Goal: Information Seeking & Learning: Learn about a topic

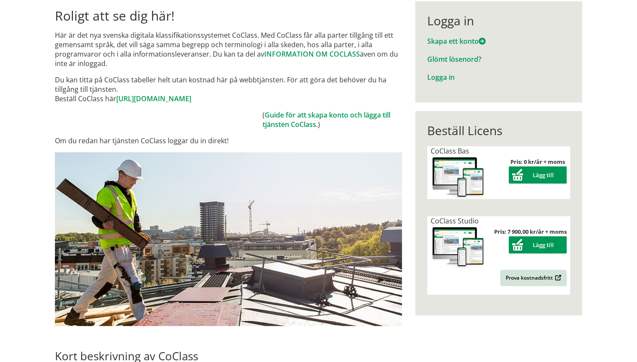
scroll to position [84, 0]
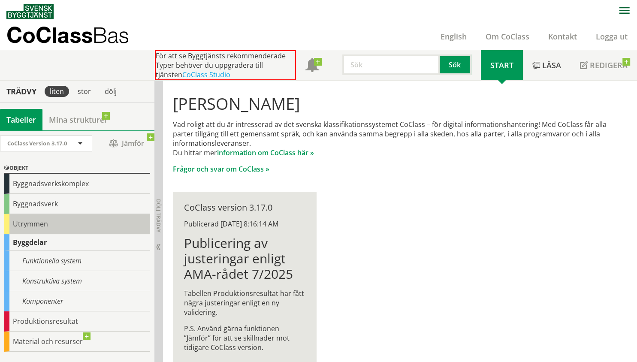
click at [73, 221] on div "Utrymmen" at bounding box center [77, 224] width 146 height 20
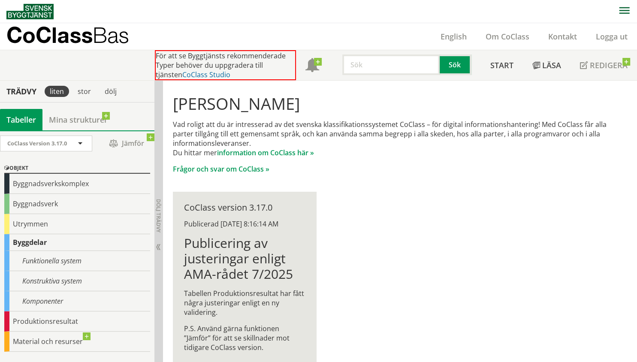
click at [183, 71] on link "CoClass Studio" at bounding box center [206, 74] width 48 height 9
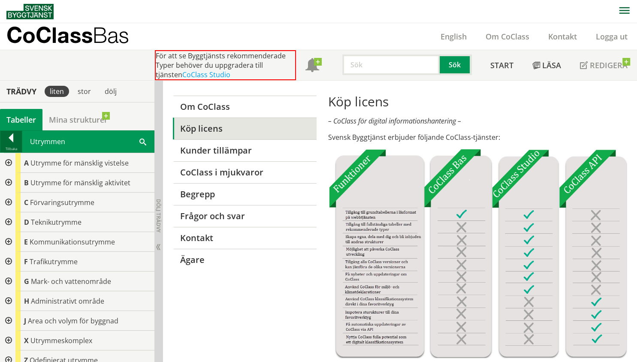
click at [14, 134] on div at bounding box center [10, 139] width 21 height 12
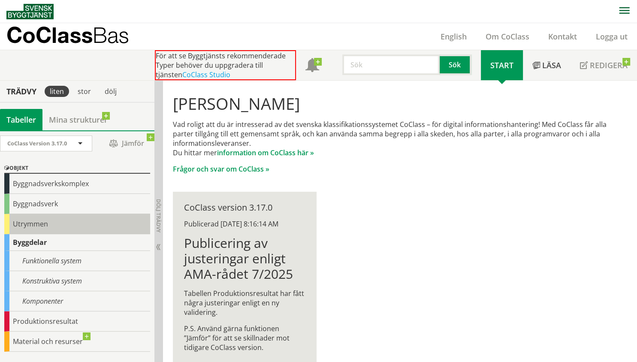
click at [73, 221] on div "Utrymmen" at bounding box center [77, 224] width 146 height 20
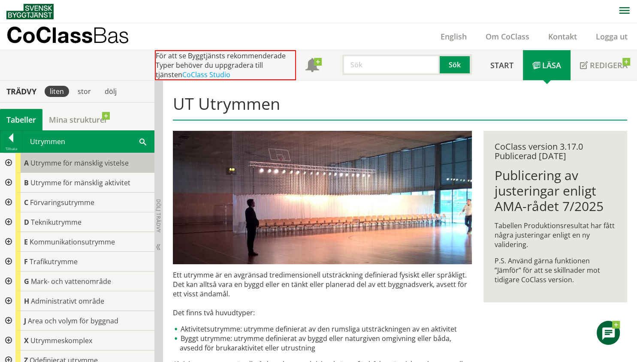
click at [97, 167] on div "A Utrymme för mänsklig vistelse" at bounding box center [84, 163] width 139 height 20
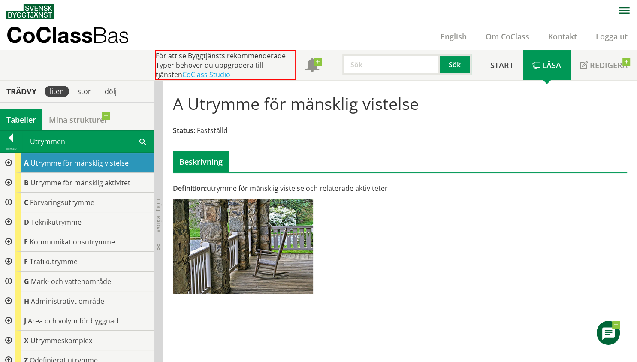
click at [12, 161] on div at bounding box center [7, 163] width 15 height 20
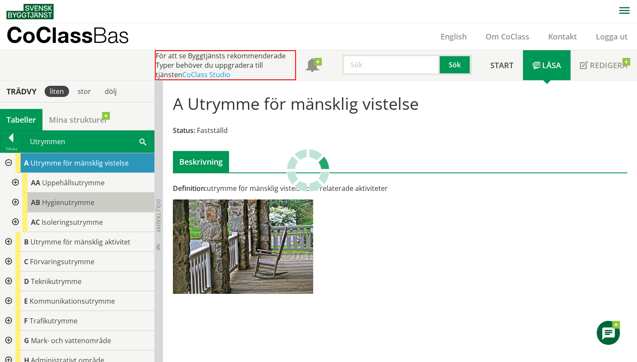
click at [96, 199] on div "AB Hygienutrymme" at bounding box center [88, 203] width 132 height 20
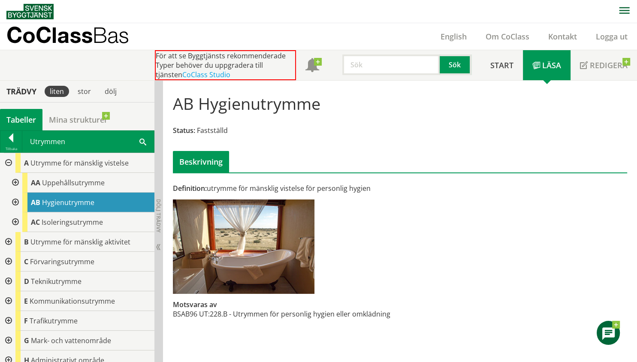
click at [40, 40] on p "CoClass Bas" at bounding box center [67, 35] width 123 height 10
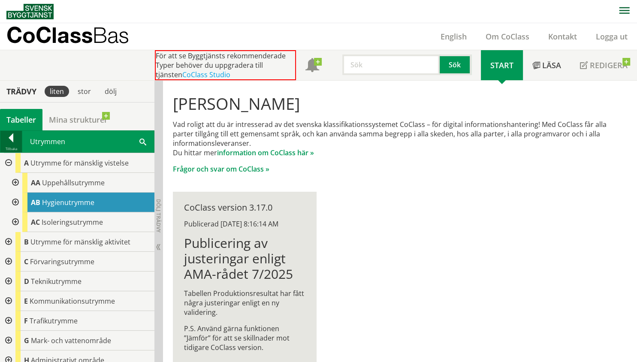
click at [15, 143] on div at bounding box center [10, 139] width 21 height 12
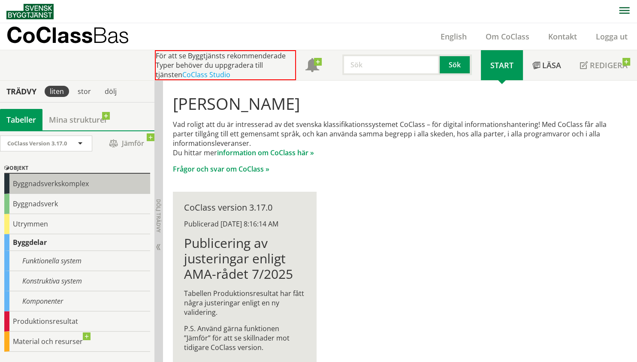
click at [88, 184] on div "Byggnadsverkskomplex" at bounding box center [77, 184] width 146 height 20
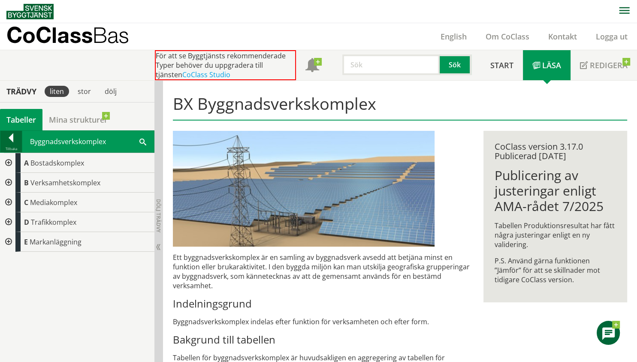
click at [15, 137] on div at bounding box center [10, 139] width 21 height 12
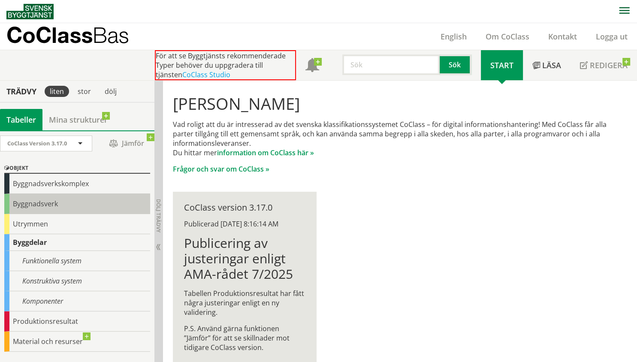
click at [45, 210] on div "Byggnadsverk" at bounding box center [77, 204] width 146 height 20
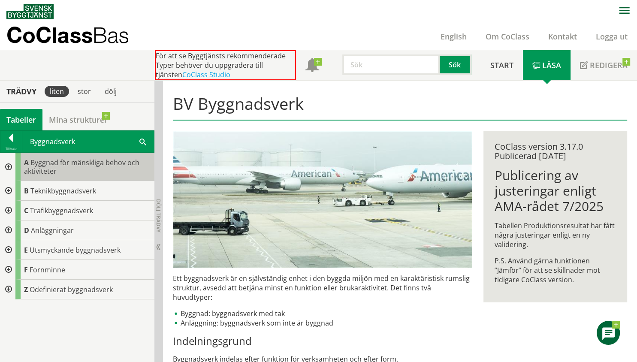
click at [76, 167] on div "A Byggnad för mänskliga behov och aktiviteter" at bounding box center [84, 167] width 139 height 28
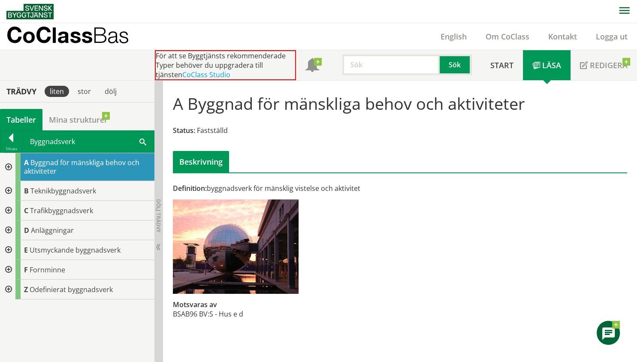
click at [14, 163] on div at bounding box center [7, 167] width 15 height 28
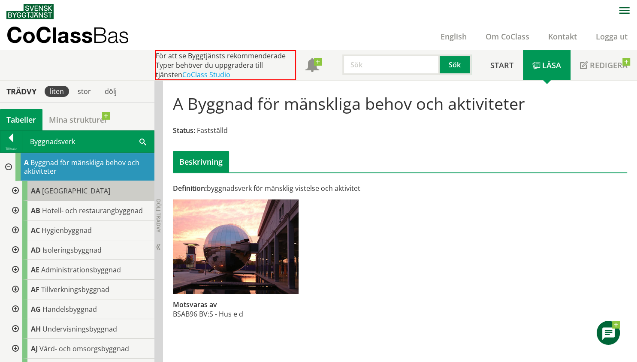
click at [90, 186] on div "AA Bostadshus" at bounding box center [88, 191] width 132 height 20
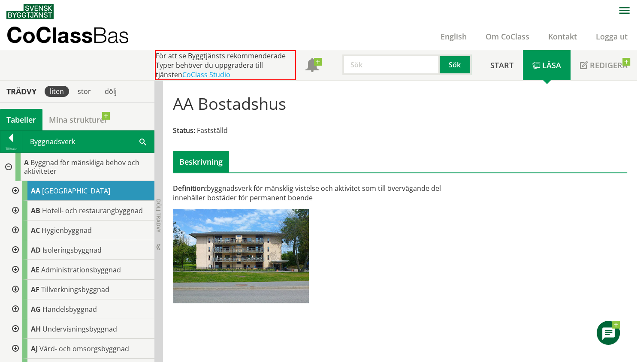
click at [361, 133] on div "Status: Fastställd" at bounding box center [400, 130] width 454 height 9
click at [90, 119] on link "Mina strukturer" at bounding box center [78, 119] width 72 height 21
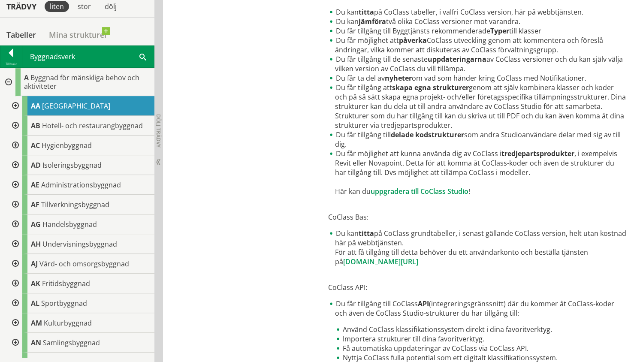
scroll to position [465, 0]
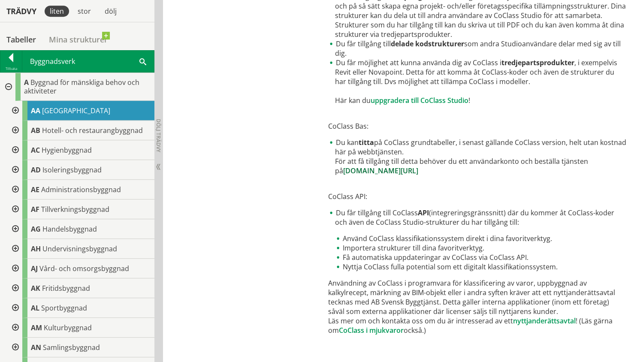
click at [418, 174] on link "[DOMAIN_NAME][URL]" at bounding box center [380, 170] width 75 height 9
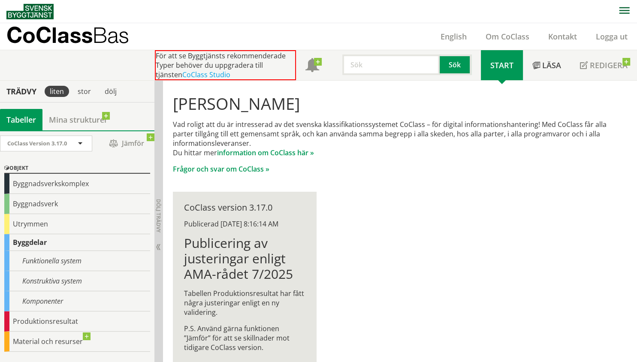
scroll to position [21, 0]
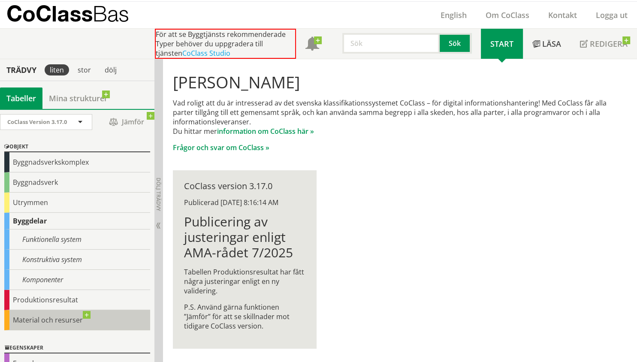
click at [87, 311] on div "Material och resurser" at bounding box center [77, 320] width 146 height 20
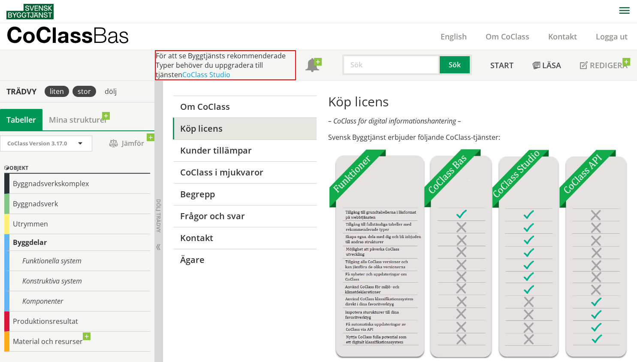
click at [78, 94] on div "stor" at bounding box center [85, 91] width 24 height 11
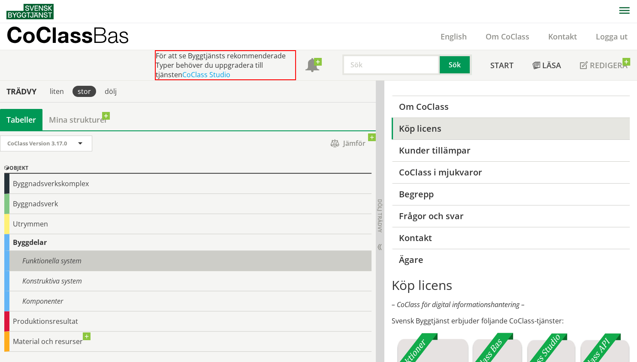
click at [146, 257] on div "Funktionella system" at bounding box center [187, 261] width 367 height 20
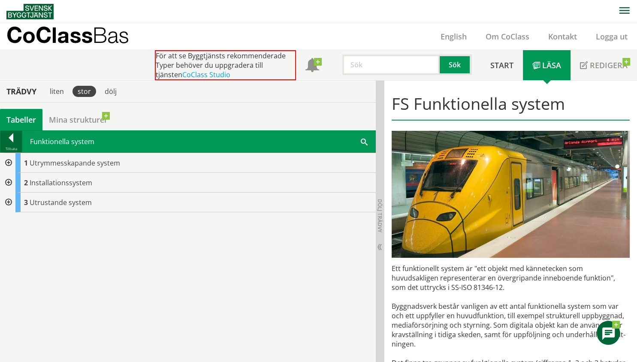
click at [15, 139] on div at bounding box center [10, 139] width 21 height 12
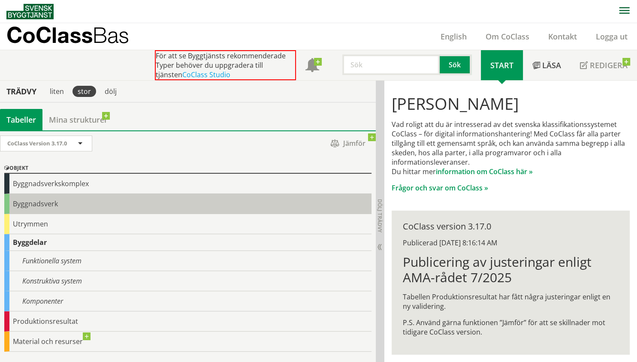
click at [74, 206] on div "Byggnadsverk" at bounding box center [187, 204] width 367 height 20
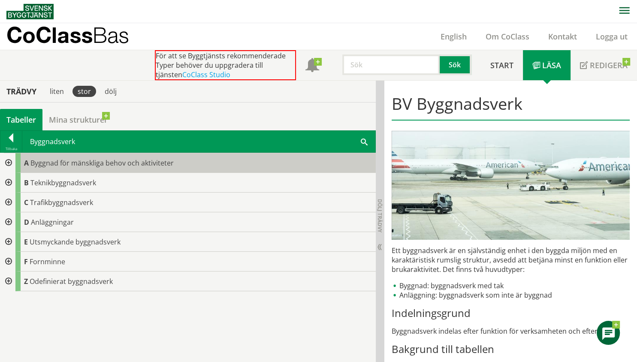
click at [109, 161] on span "Byggnad för mänskliga behov och aktiviteter" at bounding box center [101, 162] width 143 height 9
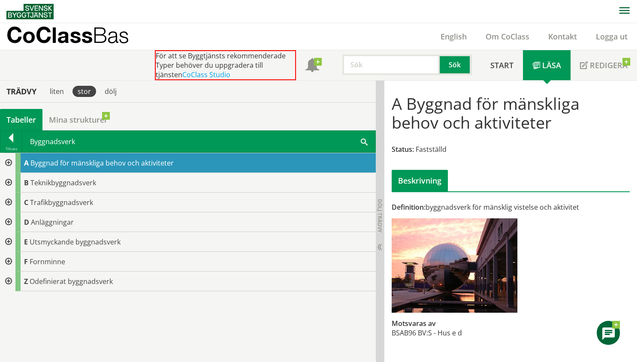
click at [10, 160] on div at bounding box center [7, 163] width 15 height 20
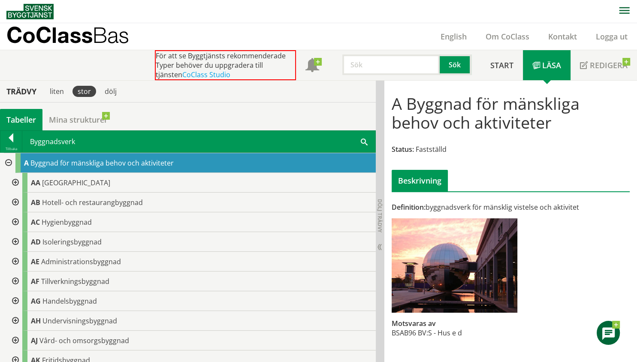
click at [12, 181] on div at bounding box center [14, 183] width 15 height 20
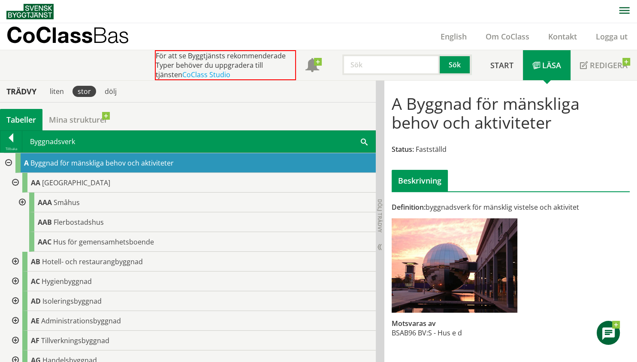
click at [24, 199] on div at bounding box center [21, 203] width 15 height 20
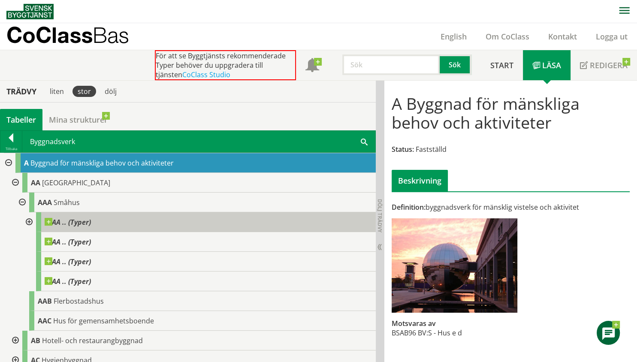
click at [84, 226] on span "AA .. (Typer)" at bounding box center [68, 222] width 46 height 9
